Goal: Transaction & Acquisition: Book appointment/travel/reservation

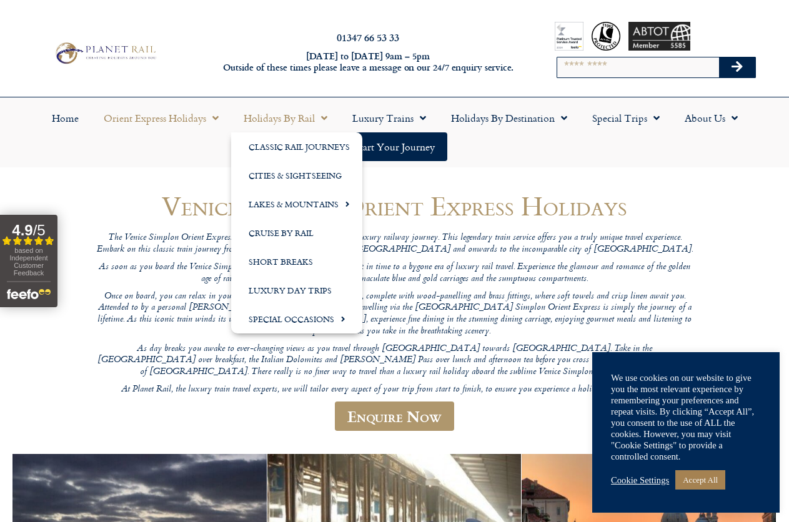
click at [289, 117] on link "Holidays by Rail" at bounding box center [285, 118] width 109 height 29
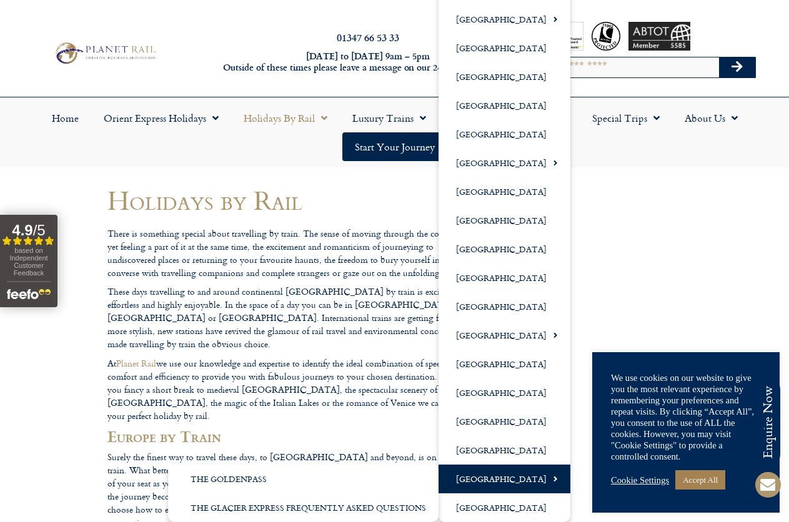
click at [489, 482] on link "[GEOGRAPHIC_DATA]" at bounding box center [504, 479] width 132 height 29
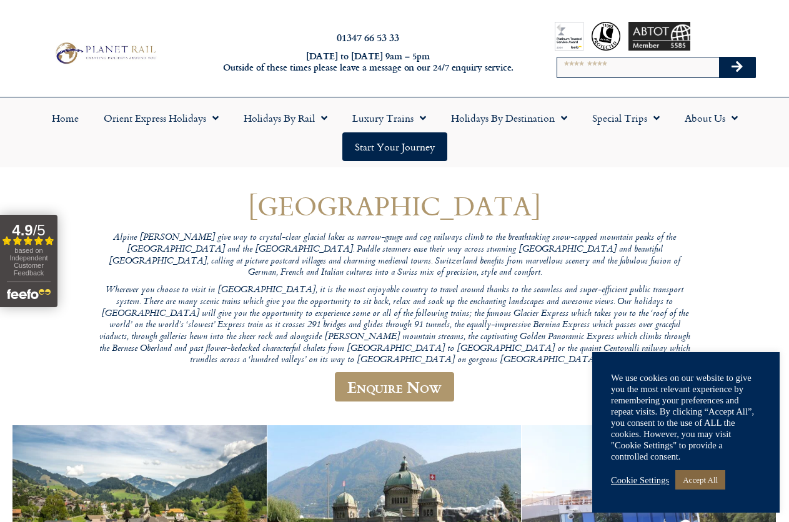
click at [689, 480] on link "Accept All" at bounding box center [700, 479] width 50 height 19
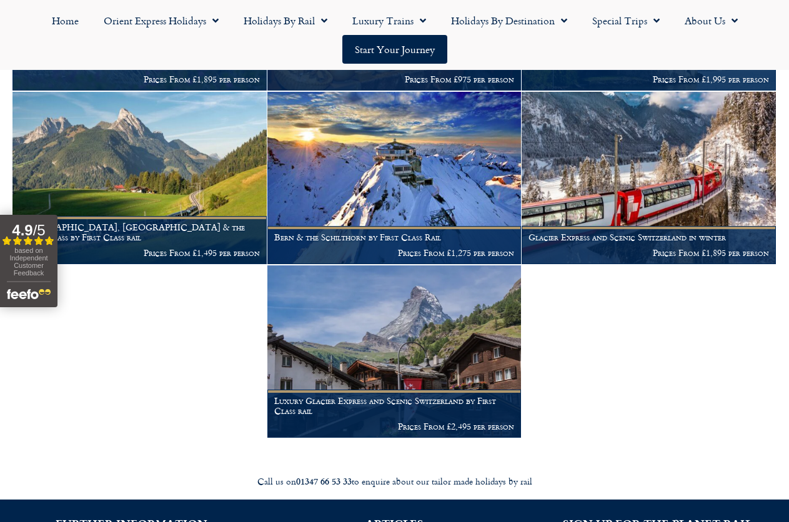
scroll to position [687, 0]
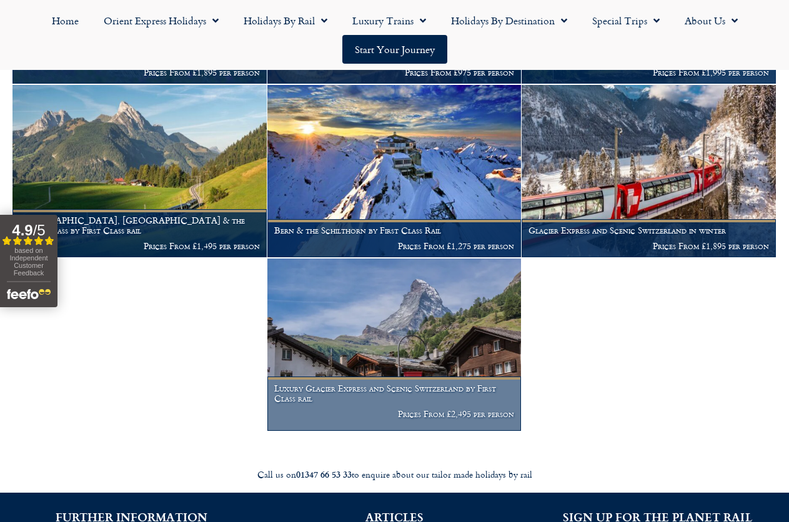
click at [405, 344] on img at bounding box center [394, 345] width 254 height 172
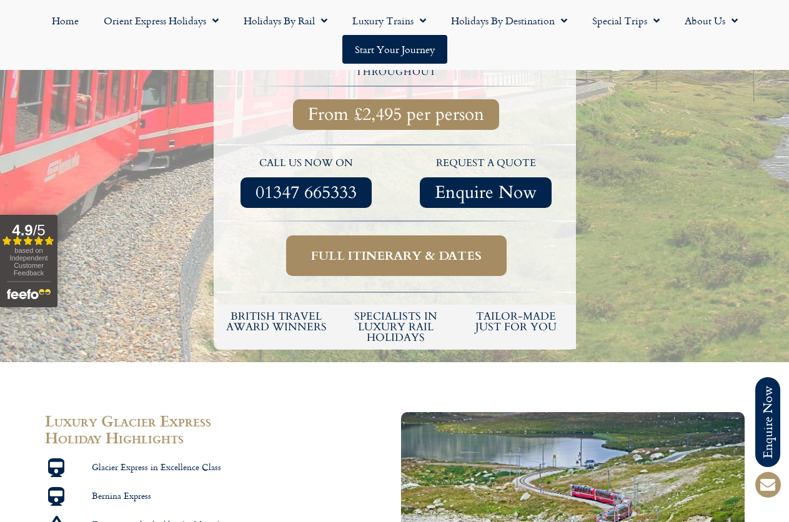
scroll to position [562, 0]
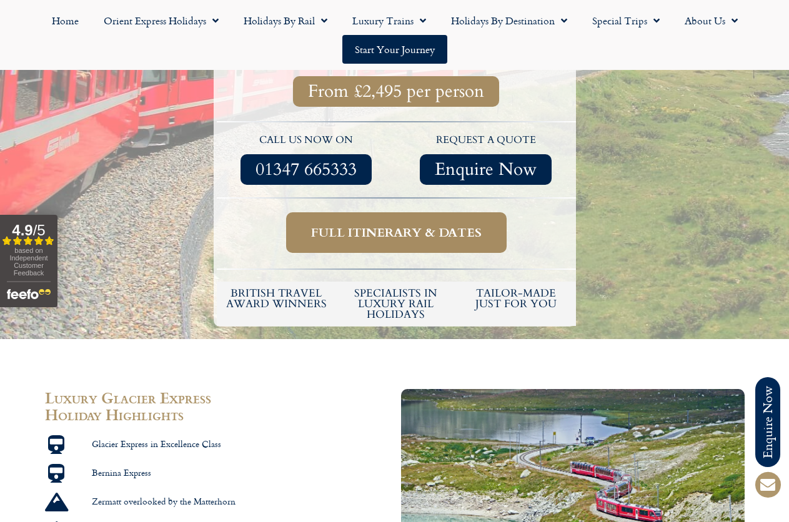
click at [372, 225] on span "Full itinerary & dates" at bounding box center [396, 233] width 171 height 16
click at [423, 225] on span "Full itinerary & dates" at bounding box center [396, 233] width 171 height 16
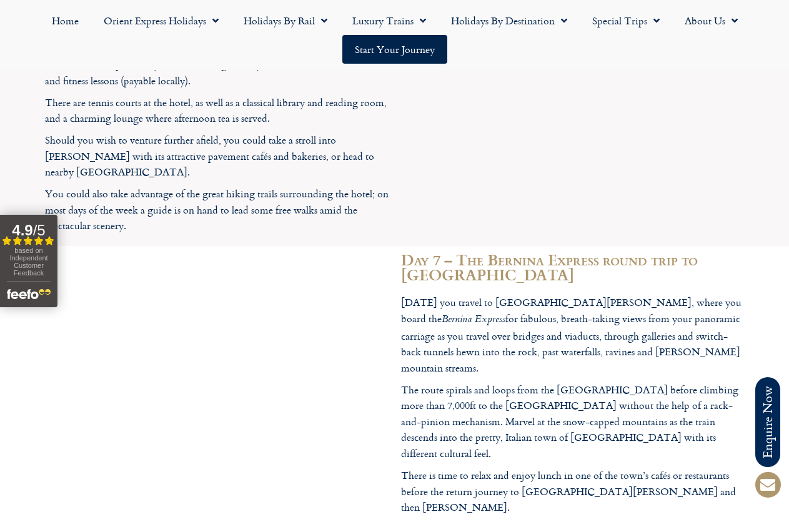
scroll to position [3310, 0]
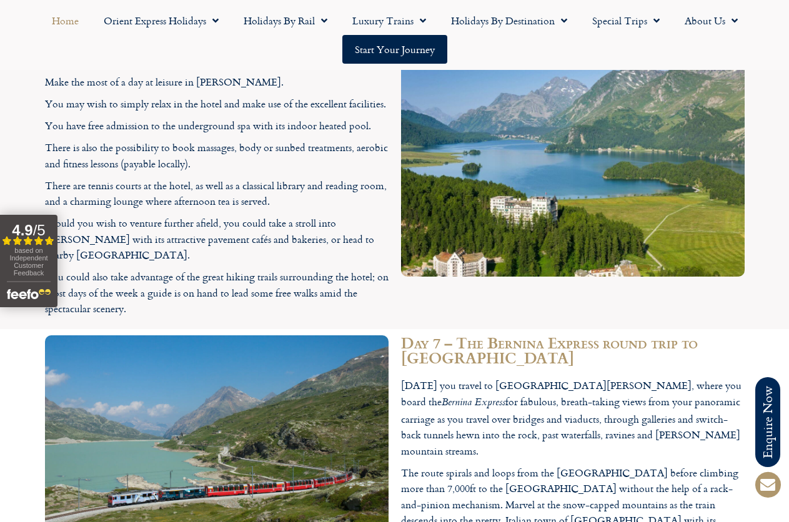
click at [61, 16] on link "Home" at bounding box center [65, 20] width 52 height 29
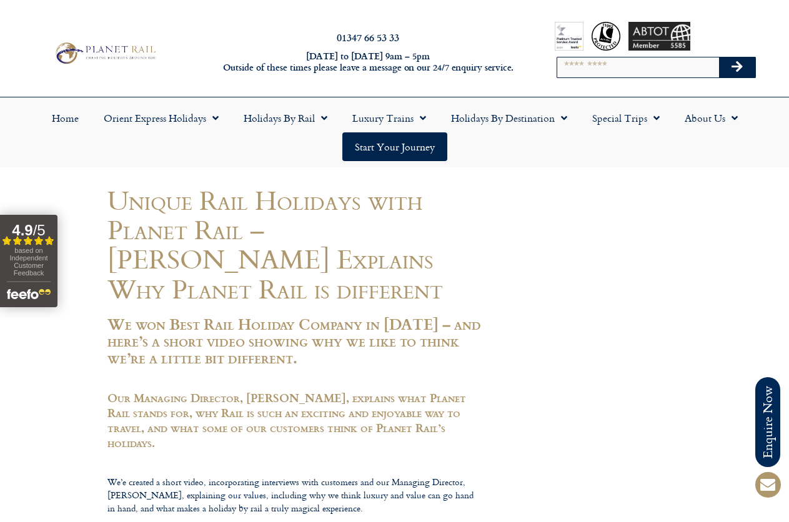
click at [599, 66] on input "Search" at bounding box center [638, 67] width 162 height 20
type input "**********"
click at [719, 57] on button "Search" at bounding box center [737, 67] width 36 height 20
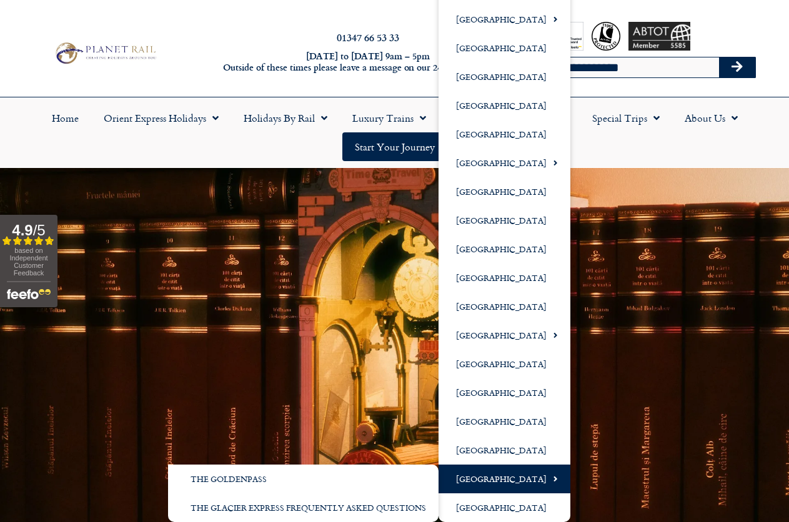
click at [483, 478] on link "[GEOGRAPHIC_DATA]" at bounding box center [504, 479] width 132 height 29
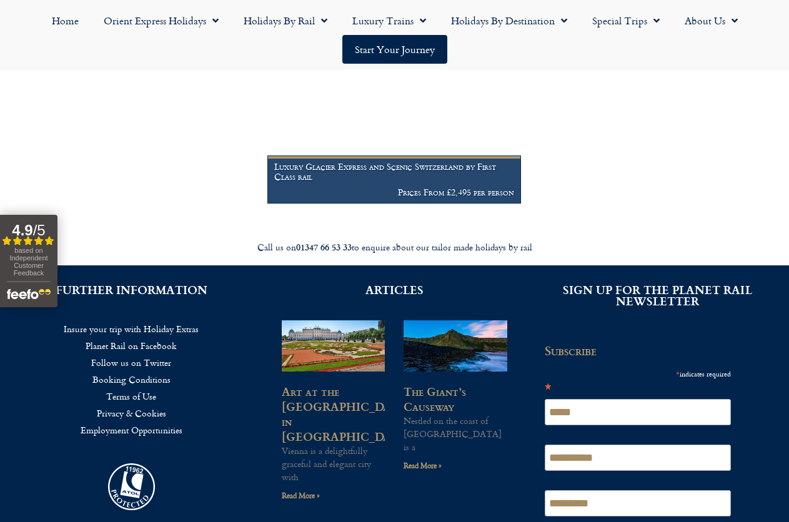
scroll to position [937, 0]
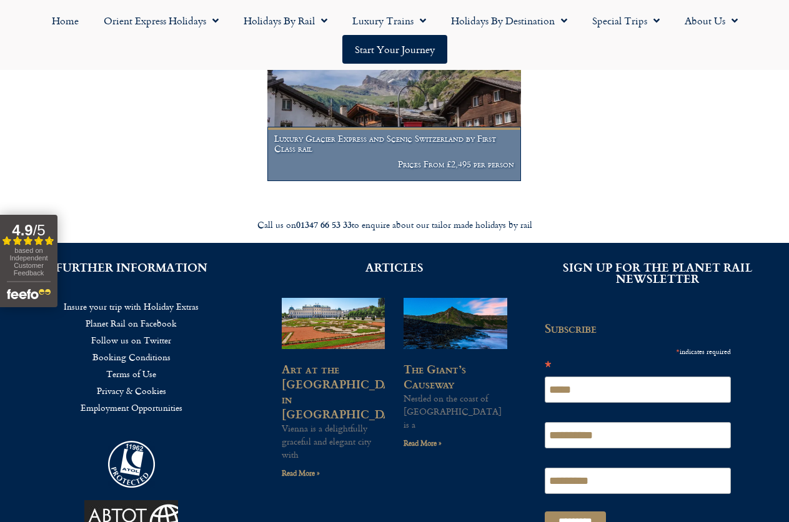
click at [405, 154] on h1 "Luxury Glacier Express and Scenic Switzerland by First Class rail" at bounding box center [394, 144] width 240 height 20
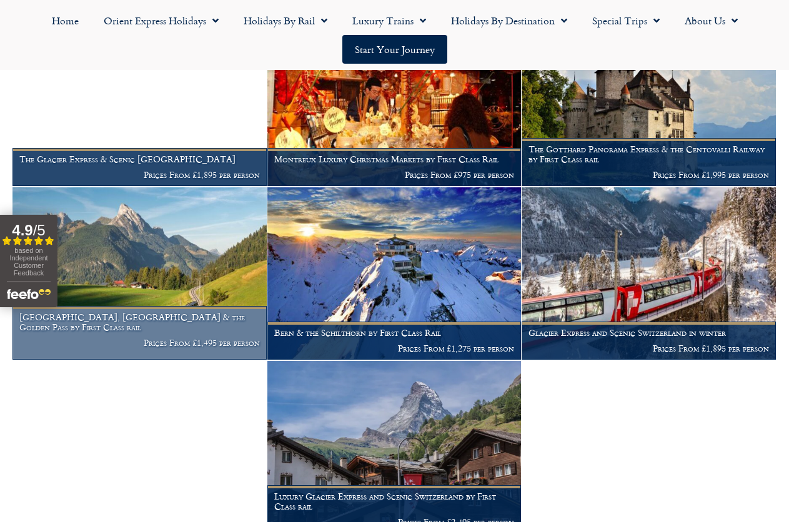
scroll to position [562, 0]
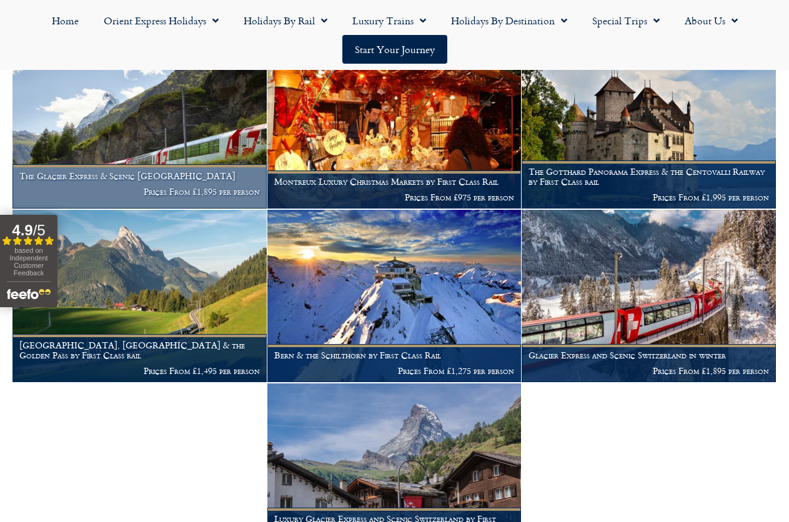
click at [143, 157] on img at bounding box center [139, 122] width 254 height 172
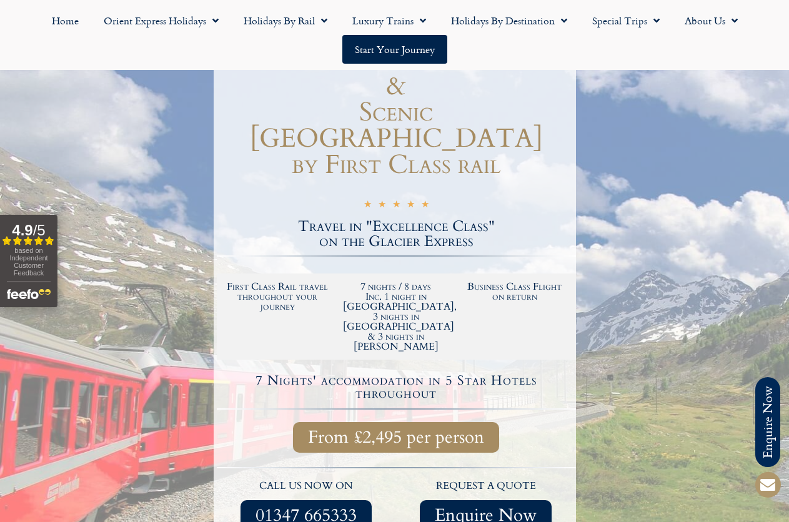
scroll to position [375, 0]
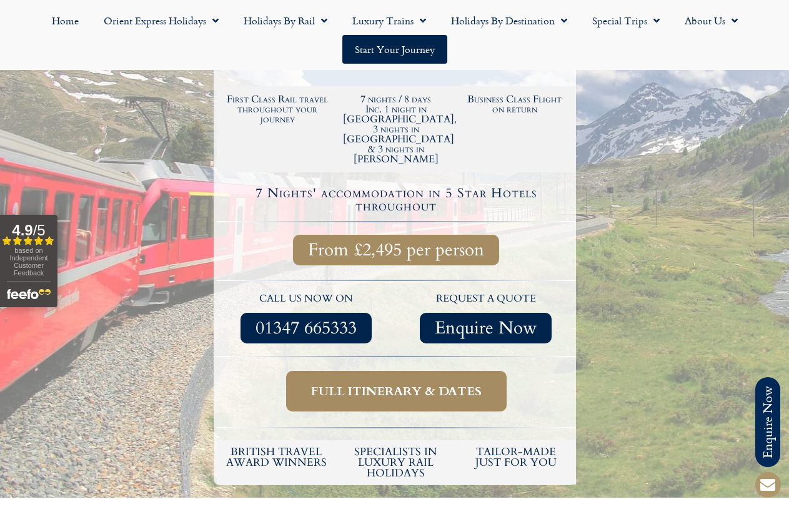
click at [375, 383] on span "Full itinerary & dates" at bounding box center [396, 391] width 171 height 16
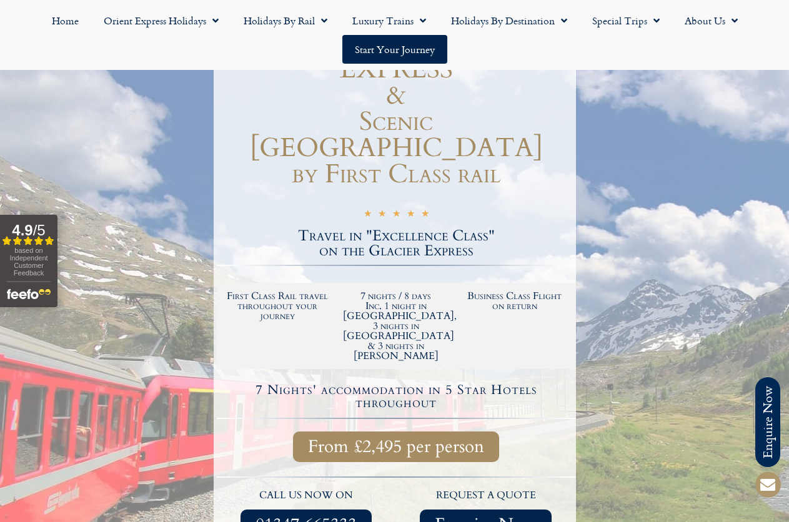
scroll to position [375, 0]
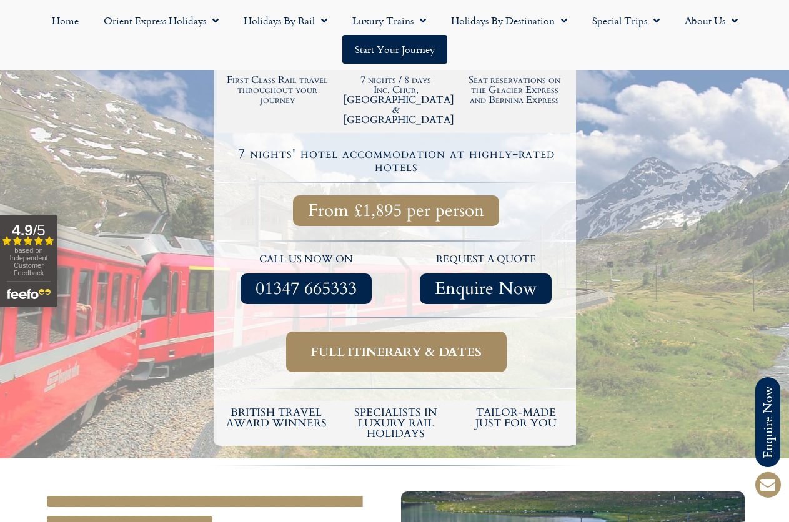
scroll to position [375, 0]
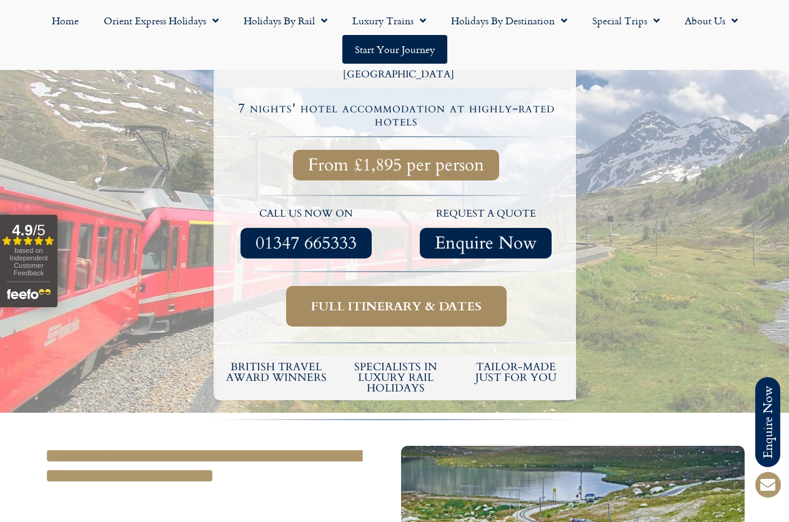
click at [398, 299] on span "Full itinerary & dates" at bounding box center [396, 307] width 171 height 16
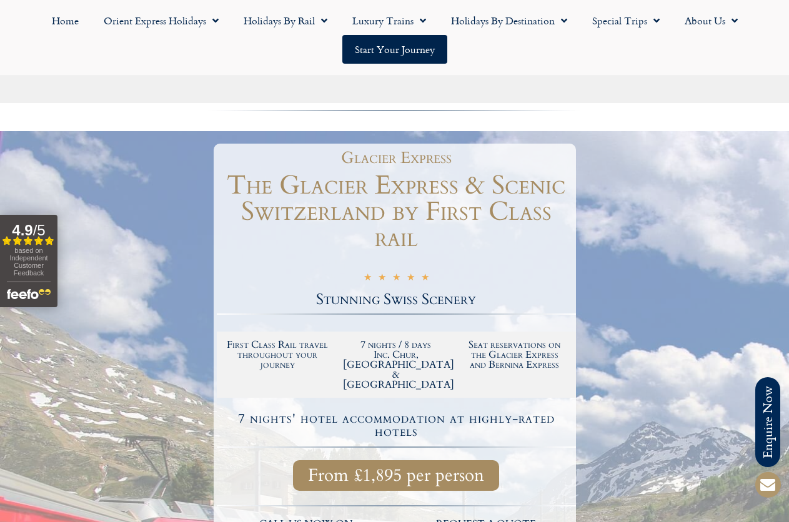
scroll to position [62, 0]
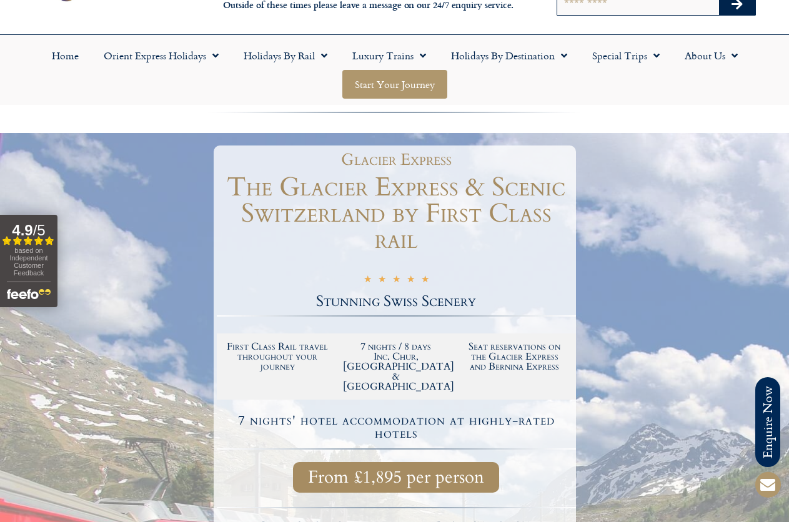
click at [389, 85] on link "Start your Journey" at bounding box center [394, 84] width 105 height 29
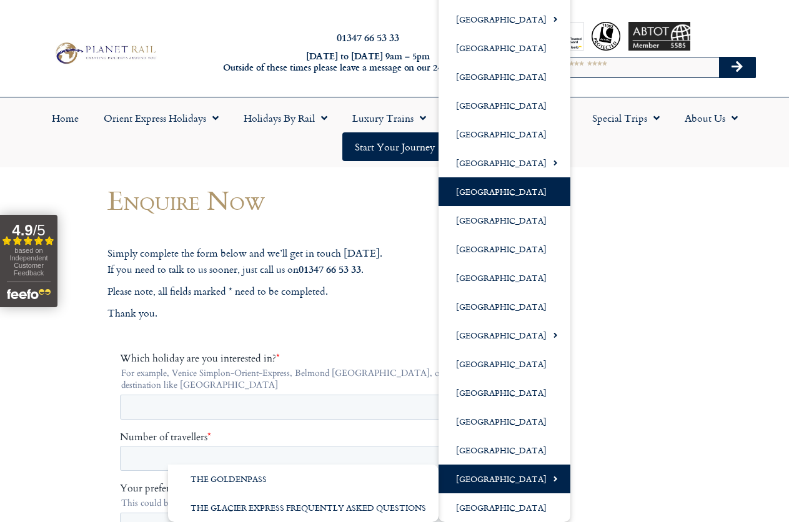
click at [509, 473] on link "[GEOGRAPHIC_DATA]" at bounding box center [504, 479] width 132 height 29
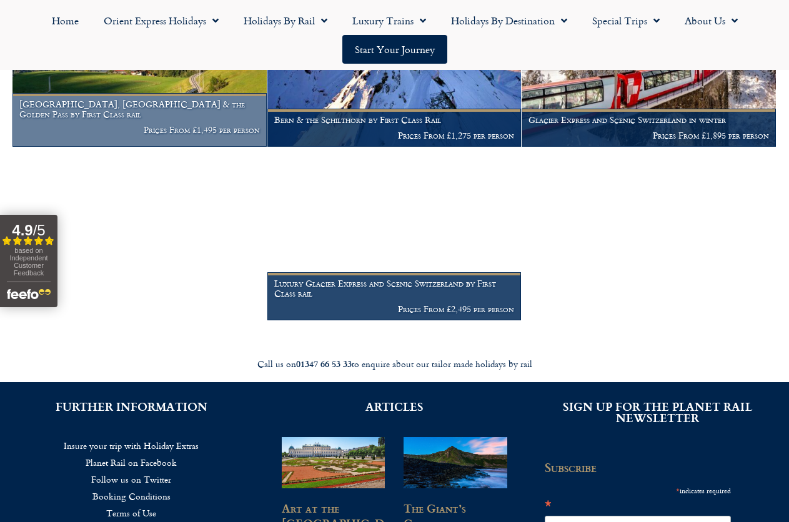
scroll to position [812, 0]
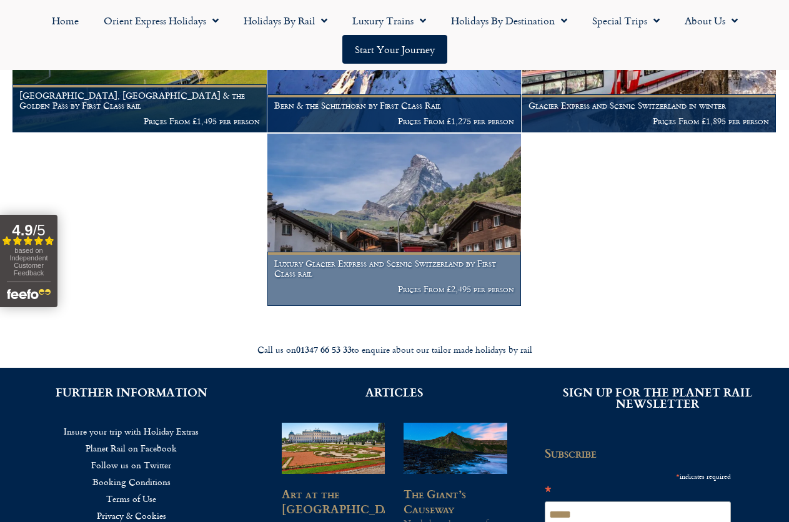
click at [357, 279] on h1 "Luxury Glacier Express and Scenic Switzerland by First Class rail" at bounding box center [394, 269] width 240 height 20
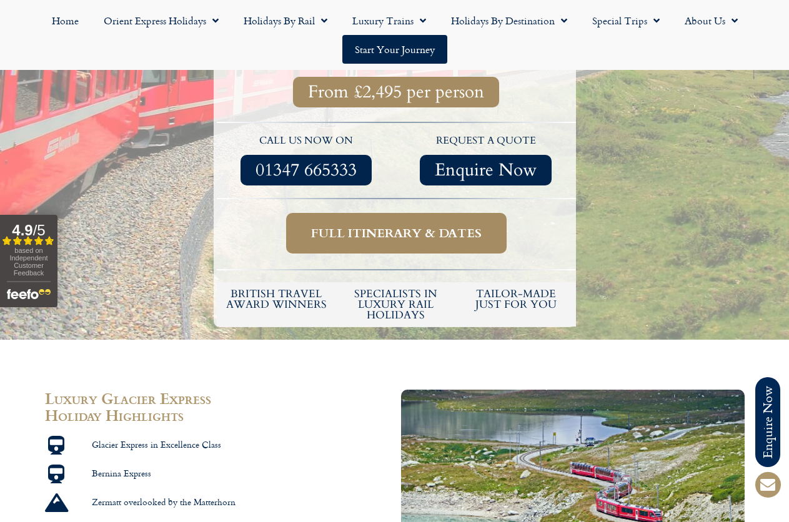
scroll to position [562, 0]
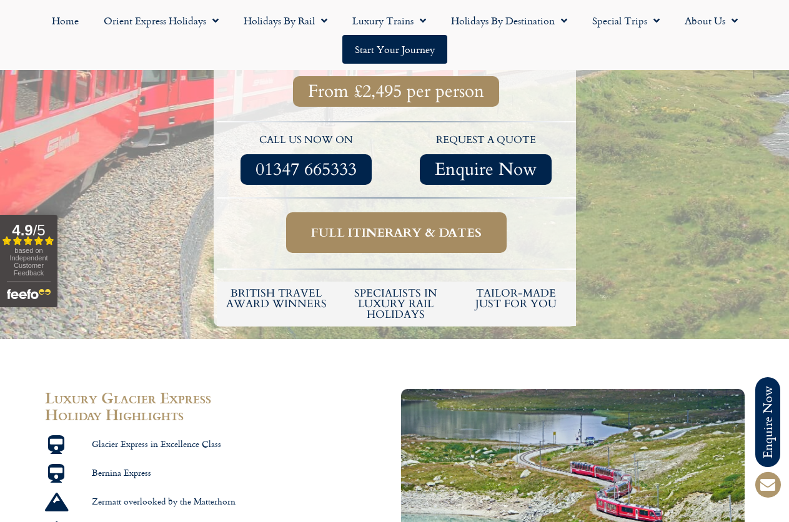
click at [453, 225] on span "Full itinerary & dates" at bounding box center [396, 233] width 171 height 16
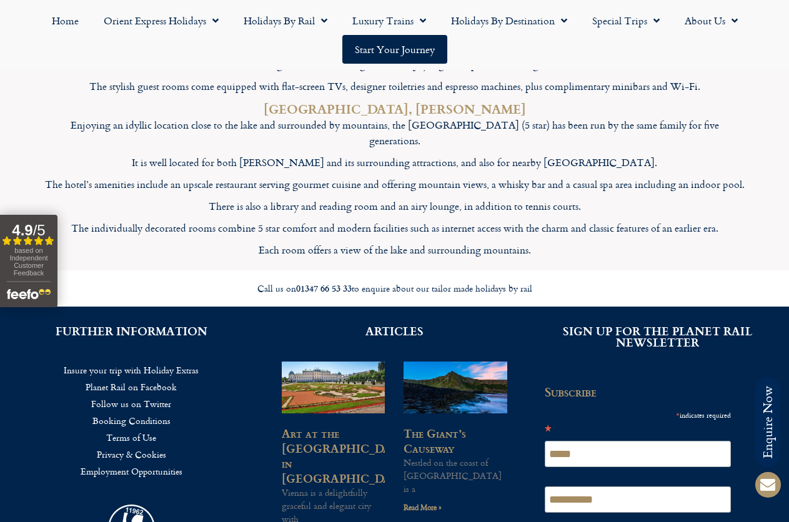
scroll to position [4684, 0]
